Goal: Obtain resource: Download file/media

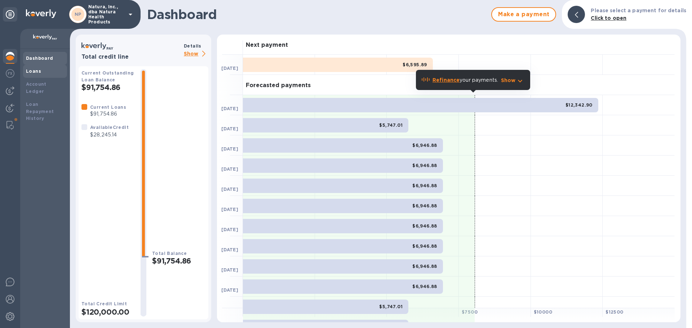
click at [33, 72] on b "Loans" at bounding box center [33, 70] width 15 height 5
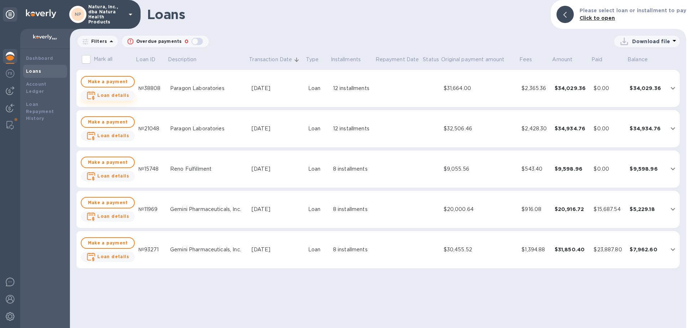
click at [115, 95] on b "Loan details" at bounding box center [113, 95] width 32 height 5
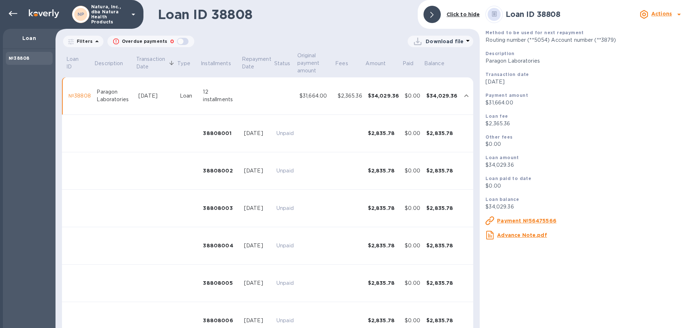
scroll to position [36, 0]
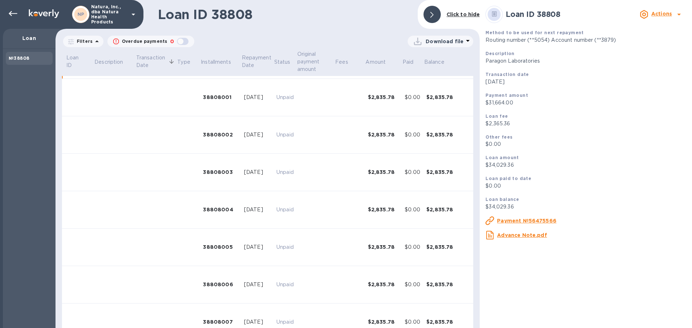
click at [444, 41] on p "Download file" at bounding box center [444, 41] width 38 height 7
click at [425, 79] on li "PDF file" at bounding box center [440, 79] width 49 height 20
click at [8, 9] on div at bounding box center [13, 13] width 14 height 14
click at [12, 14] on icon at bounding box center [13, 13] width 9 height 9
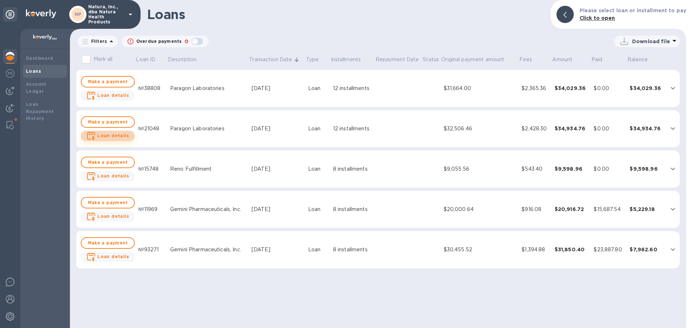
click at [115, 135] on b "Loan details" at bounding box center [113, 135] width 32 height 5
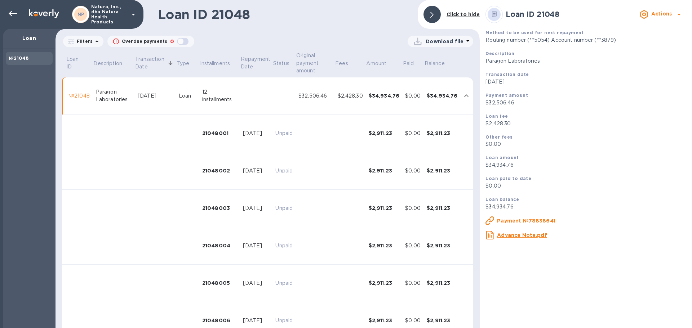
click at [444, 40] on p "Download file" at bounding box center [444, 41] width 38 height 7
click at [432, 77] on li "PDF file" at bounding box center [440, 79] width 49 height 20
click at [446, 41] on p "Download file" at bounding box center [444, 41] width 38 height 7
click at [423, 61] on li "XLSX file" at bounding box center [440, 59] width 49 height 20
click at [9, 11] on icon at bounding box center [13, 13] width 9 height 9
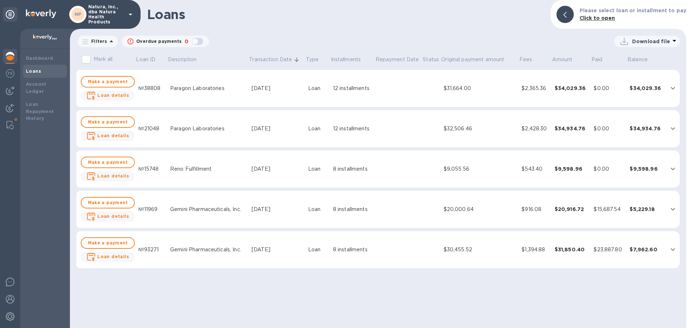
click at [143, 87] on div "№38808" at bounding box center [151, 89] width 26 height 8
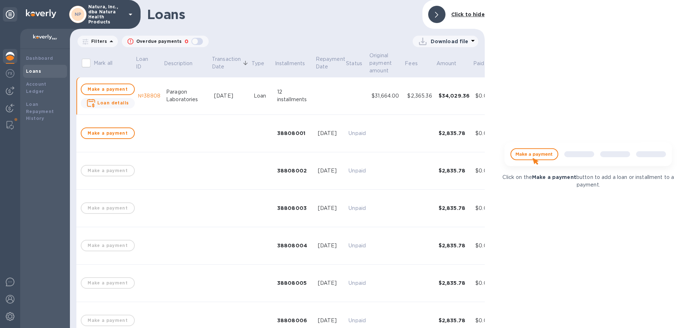
click at [440, 41] on p "Download file" at bounding box center [450, 41] width 38 height 7
click at [289, 96] on div at bounding box center [346, 164] width 692 height 328
click at [436, 14] on icon at bounding box center [436, 15] width 3 height 6
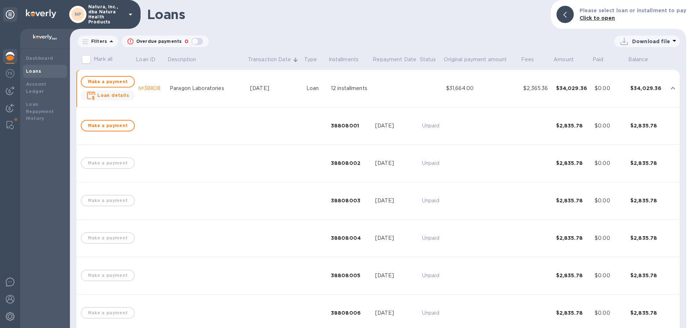
click at [637, 40] on p "Download file" at bounding box center [651, 41] width 38 height 7
click at [636, 56] on li "XLSX file" at bounding box center [647, 59] width 49 height 20
click at [151, 88] on div "№38808" at bounding box center [151, 89] width 26 height 8
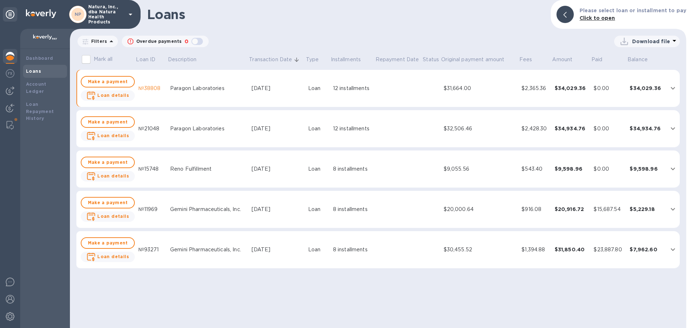
click at [652, 86] on div "$34,029.36" at bounding box center [646, 88] width 34 height 7
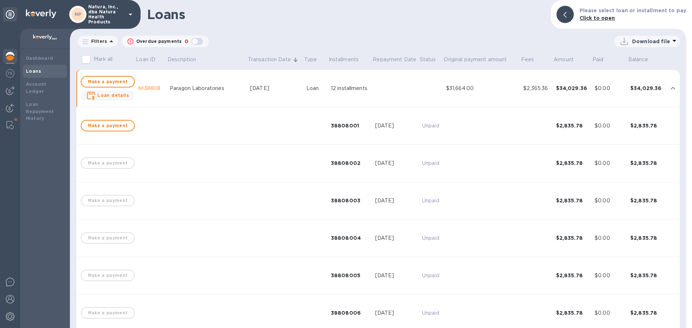
click at [649, 44] on p "Download file" at bounding box center [651, 41] width 38 height 7
click at [635, 58] on li "XLSX file" at bounding box center [647, 59] width 49 height 20
click at [108, 93] on b "Loan details" at bounding box center [113, 95] width 32 height 5
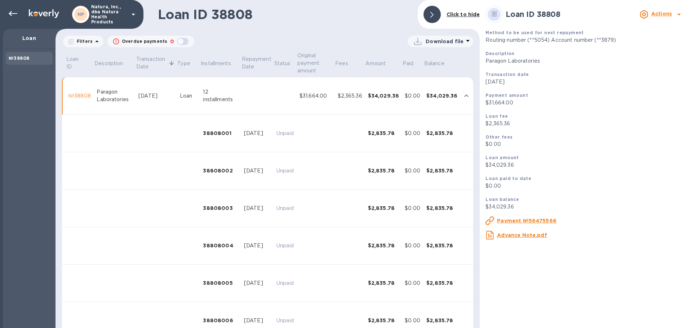
click at [442, 41] on p "Download file" at bounding box center [444, 41] width 38 height 7
click at [429, 58] on li "XLSX file" at bounding box center [440, 59] width 49 height 20
click at [520, 221] on u "Payment №56475566" at bounding box center [526, 221] width 59 height 6
